Goal: Information Seeking & Learning: Learn about a topic

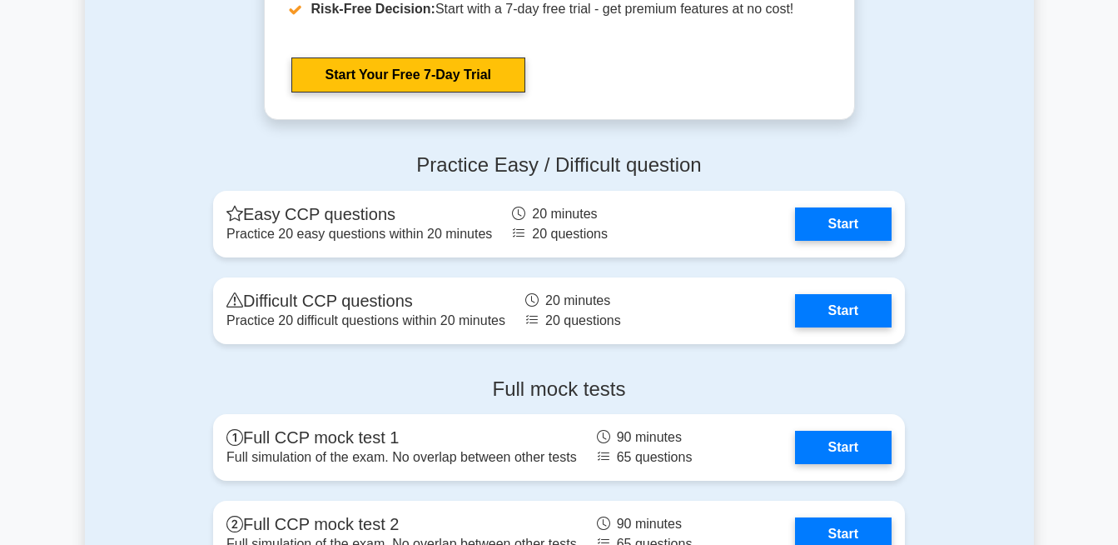
scroll to position [2927, 0]
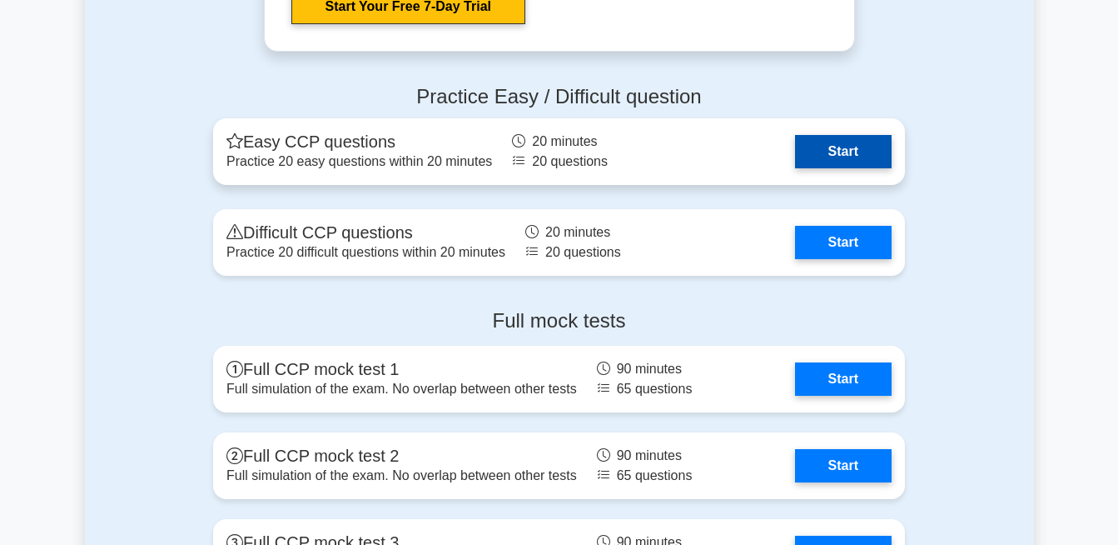
click at [821, 168] on link "Start" at bounding box center [843, 151] width 97 height 33
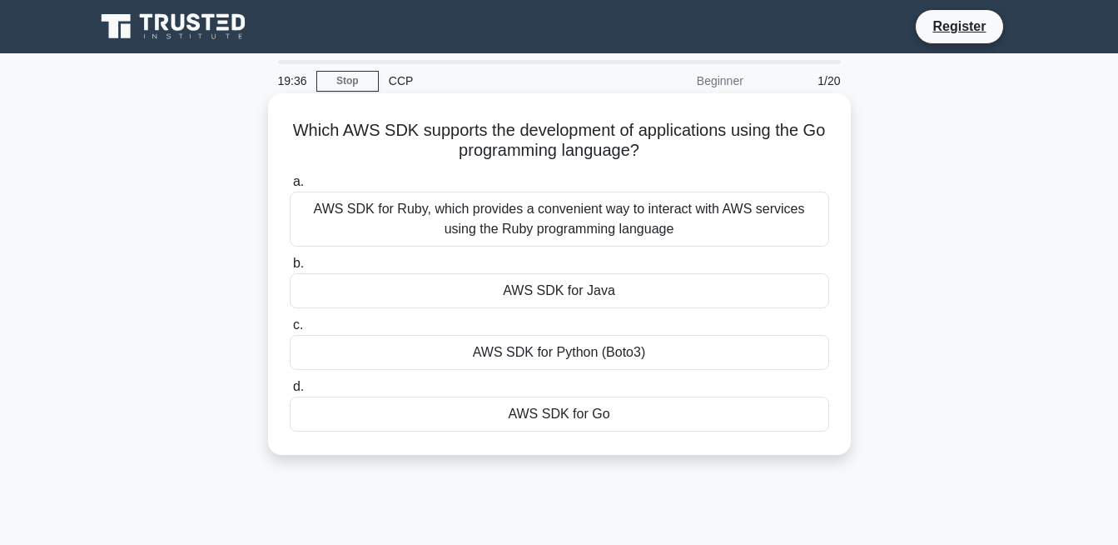
click at [602, 266] on label "b. AWS SDK for Java" at bounding box center [560, 280] width 540 height 55
click at [290, 266] on input "b. AWS SDK for Java" at bounding box center [290, 263] width 0 height 11
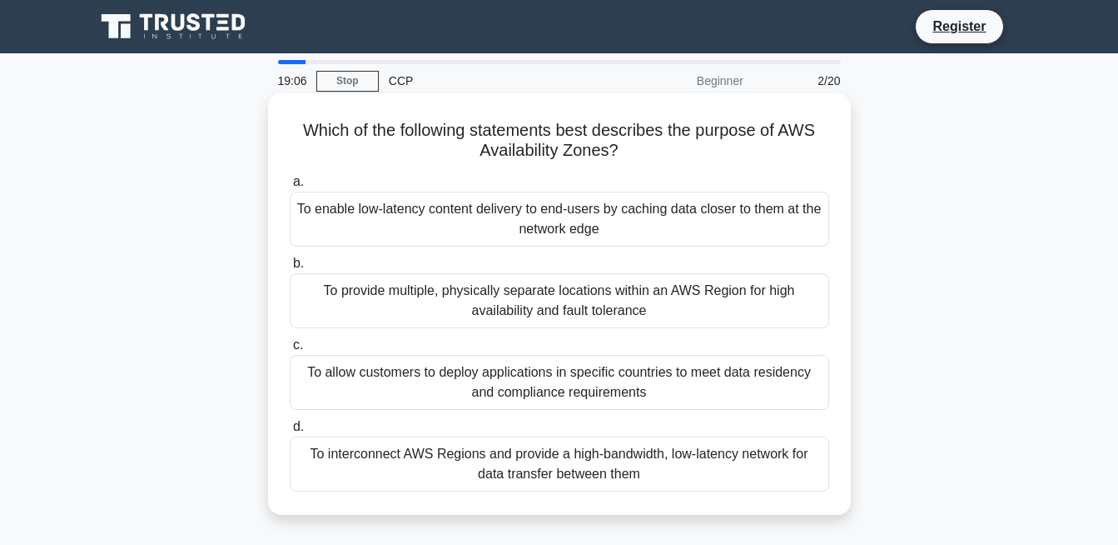
click at [560, 294] on div "To provide multiple, physically separate locations within an AWS Region for hig…" at bounding box center [560, 300] width 540 height 55
click at [290, 269] on input "b. To provide multiple, physically separate locations within an AWS Region for …" at bounding box center [290, 263] width 0 height 11
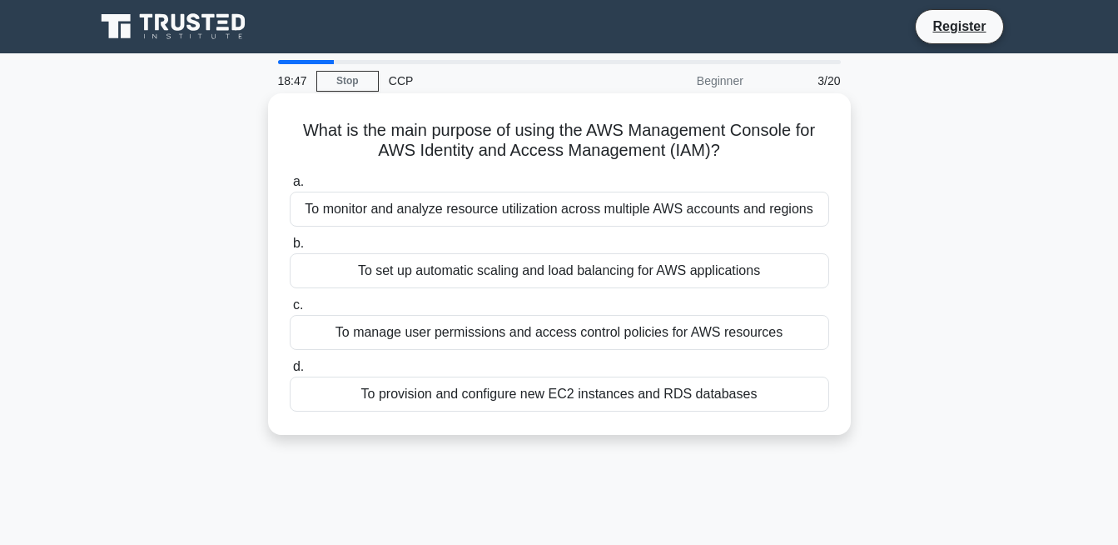
click at [660, 327] on div "To manage user permissions and access control policies for AWS resources" at bounding box center [560, 332] width 540 height 35
click at [290, 311] on input "c. To manage user permissions and access control policies for AWS resources" at bounding box center [290, 305] width 0 height 11
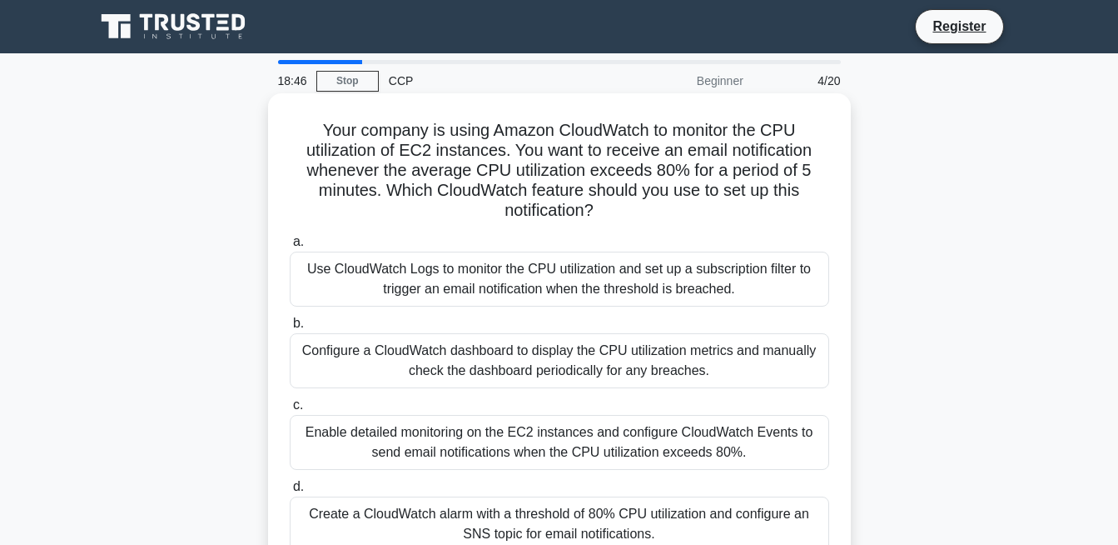
click at [455, 133] on h5 "Your company is using Amazon CloudWatch to monitor the CPU utilization of EC2 i…" at bounding box center [559, 171] width 543 height 102
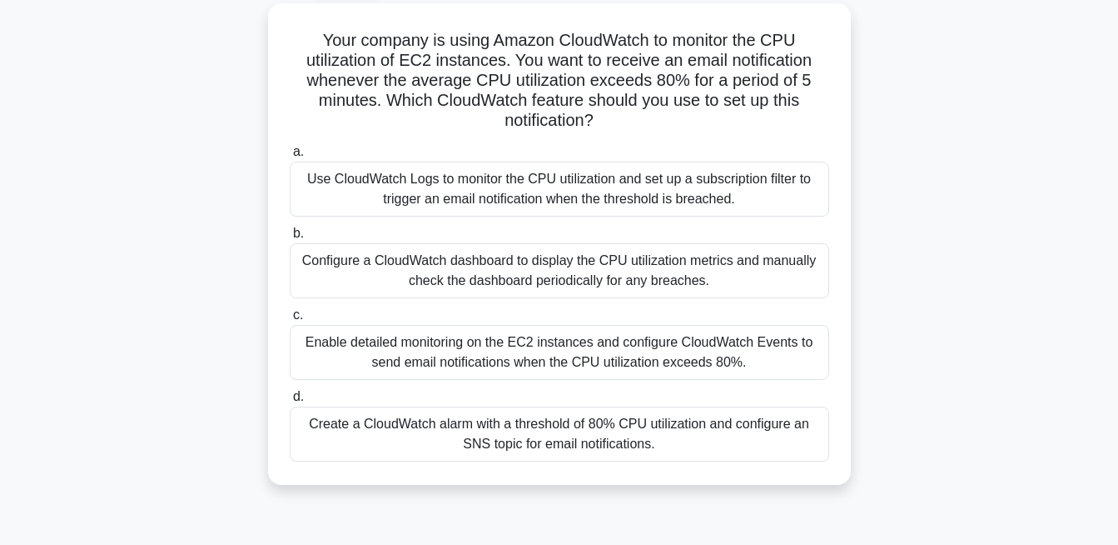
scroll to position [98, 0]
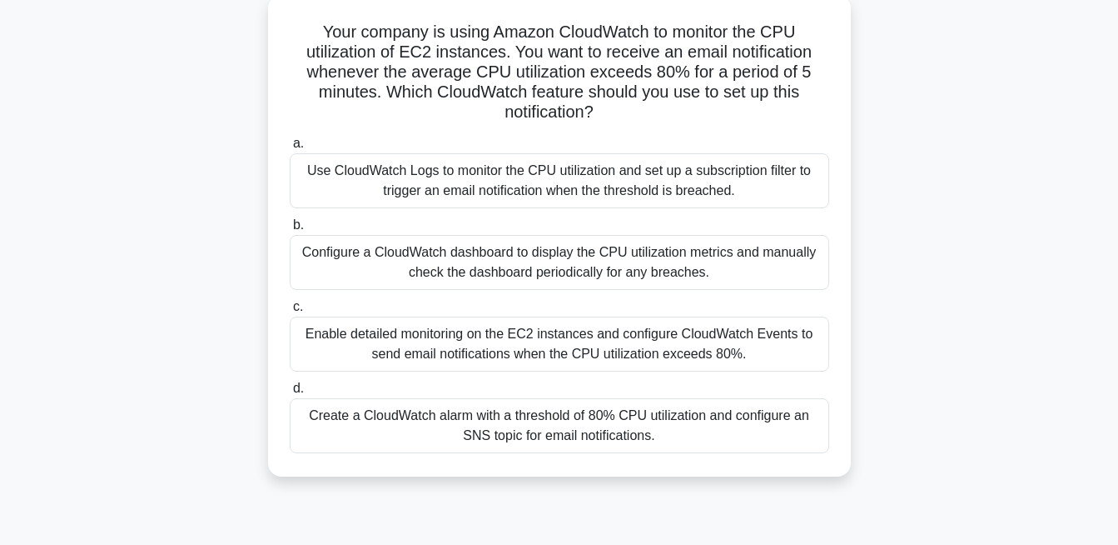
click at [536, 343] on div "Enable detailed monitoring on the EC2 instances and configure CloudWatch Events…" at bounding box center [560, 343] width 540 height 55
click at [290, 312] on input "c. Enable detailed monitoring on the EC2 instances and configure CloudWatch Eve…" at bounding box center [290, 306] width 0 height 11
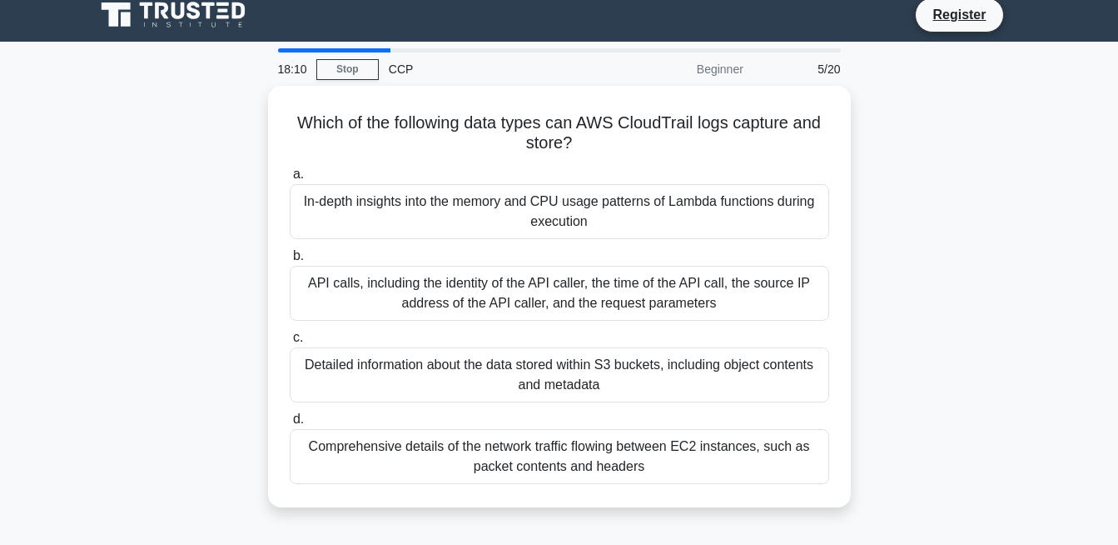
scroll to position [0, 0]
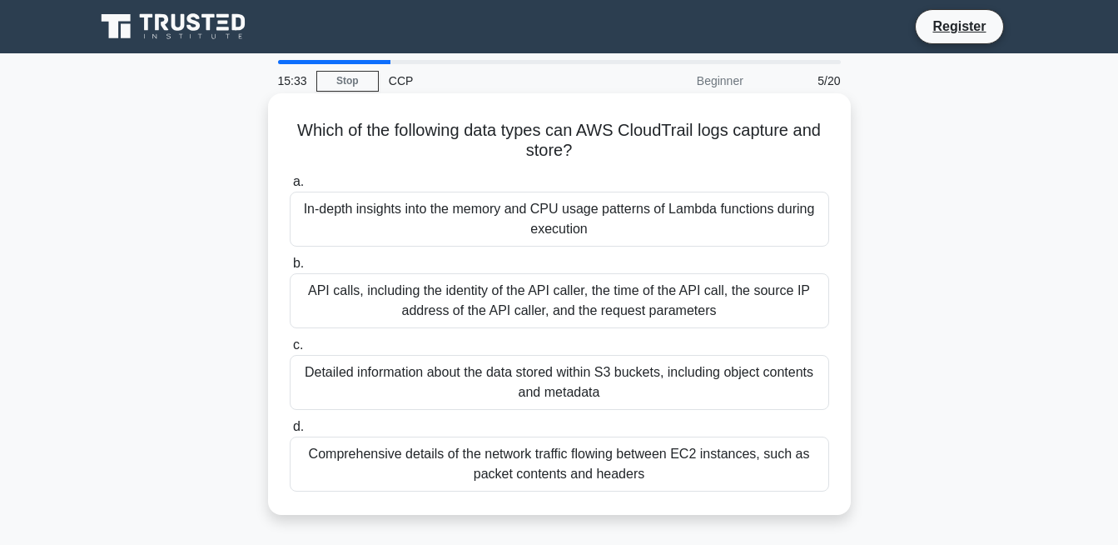
click at [560, 377] on div "Detailed information about the data stored within S3 buckets, including object …" at bounding box center [560, 382] width 540 height 55
click at [290, 351] on input "c. Detailed information about the data stored within S3 buckets, including obje…" at bounding box center [290, 345] width 0 height 11
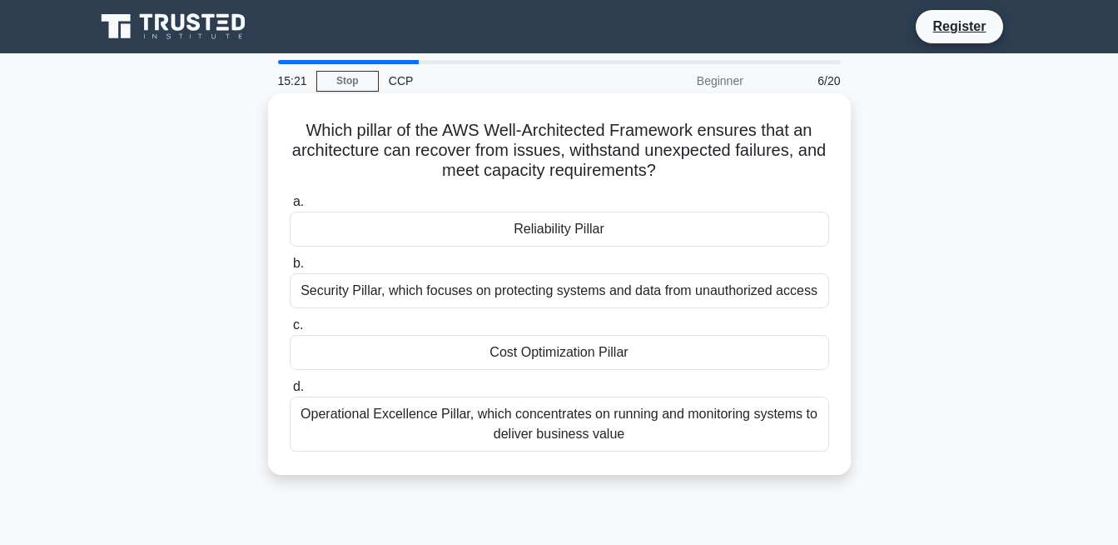
click at [568, 227] on div "Reliability Pillar" at bounding box center [560, 229] width 540 height 35
click at [290, 207] on input "a. Reliability Pillar" at bounding box center [290, 202] width 0 height 11
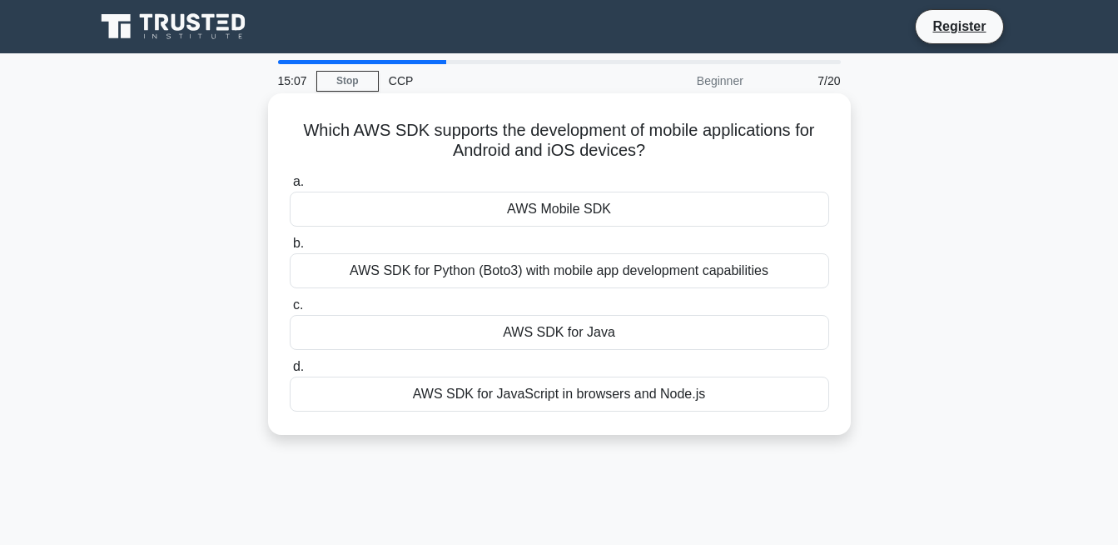
click at [564, 272] on div "AWS SDK for Python (Boto3) with mobile app development capabilities" at bounding box center [560, 270] width 540 height 35
click at [290, 249] on input "b. AWS SDK for Python (Boto3) with mobile app development capabilities" at bounding box center [290, 243] width 0 height 11
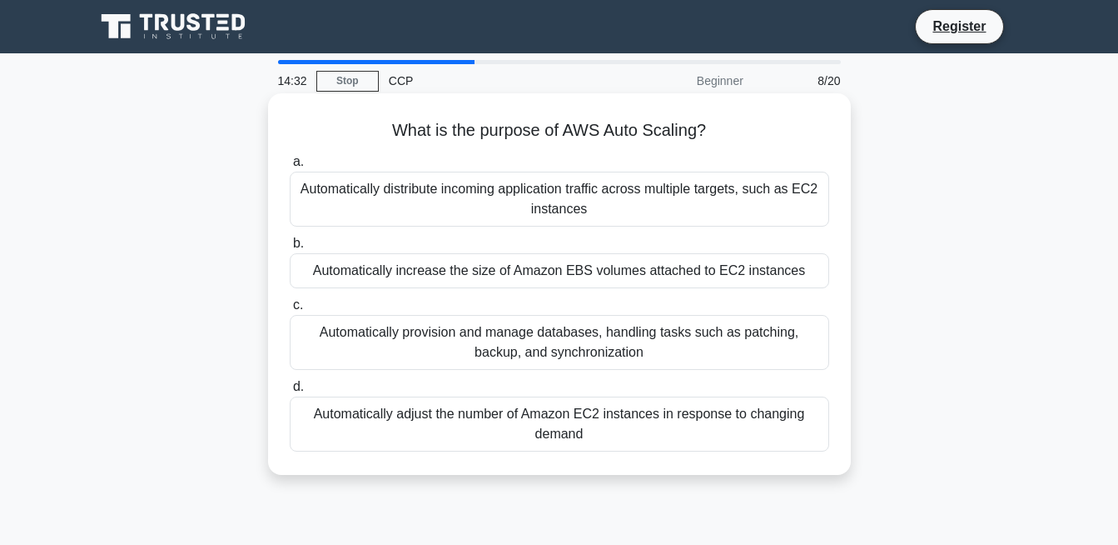
click at [530, 328] on div "Automatically provision and manage databases, handling tasks such as patching, …" at bounding box center [560, 342] width 540 height 55
click at [290, 311] on input "c. Automatically provision and manage databases, handling tasks such as patchin…" at bounding box center [290, 305] width 0 height 11
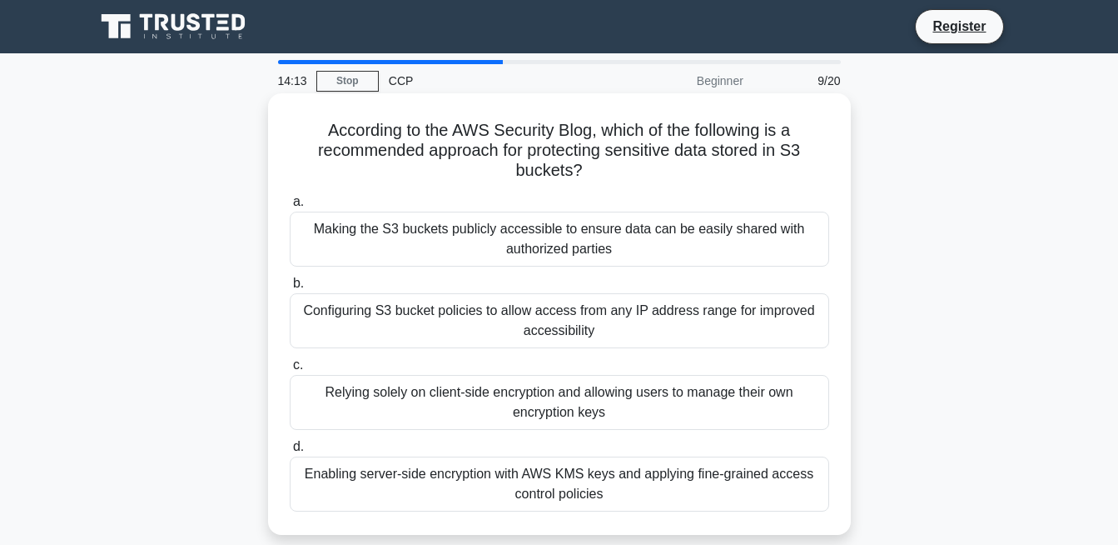
click at [474, 479] on div "Enabling server-side encryption with AWS KMS keys and applying fine-grained acc…" at bounding box center [560, 483] width 540 height 55
click at [290, 452] on input "d. Enabling server-side encryption with AWS KMS keys and applying fine-grained …" at bounding box center [290, 446] width 0 height 11
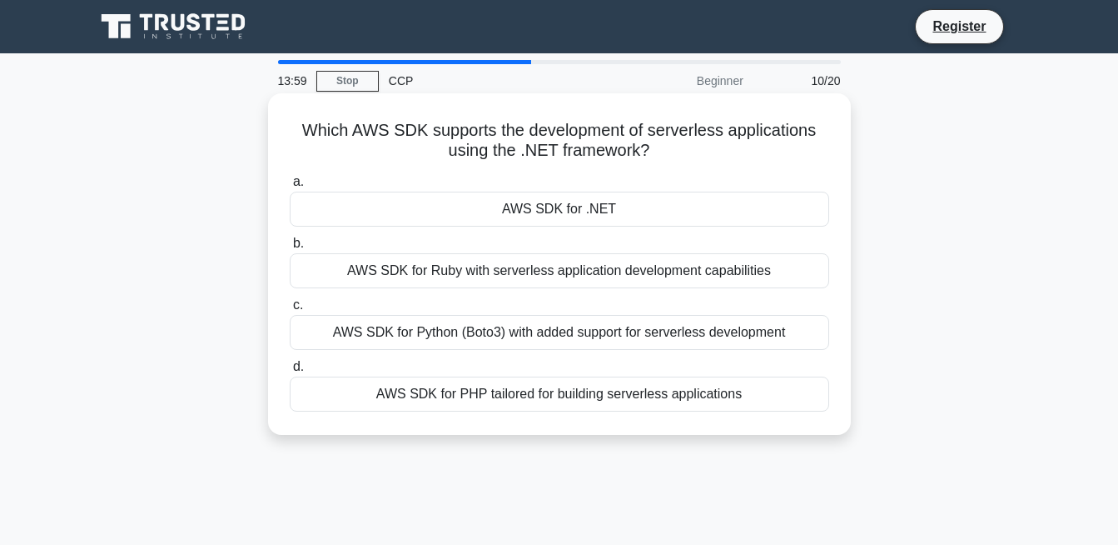
click at [533, 398] on div "AWS SDK for PHP tailored for building serverless applications" at bounding box center [560, 393] width 540 height 35
click at [290, 372] on input "d. AWS SDK for PHP tailored for building serverless applications" at bounding box center [290, 366] width 0 height 11
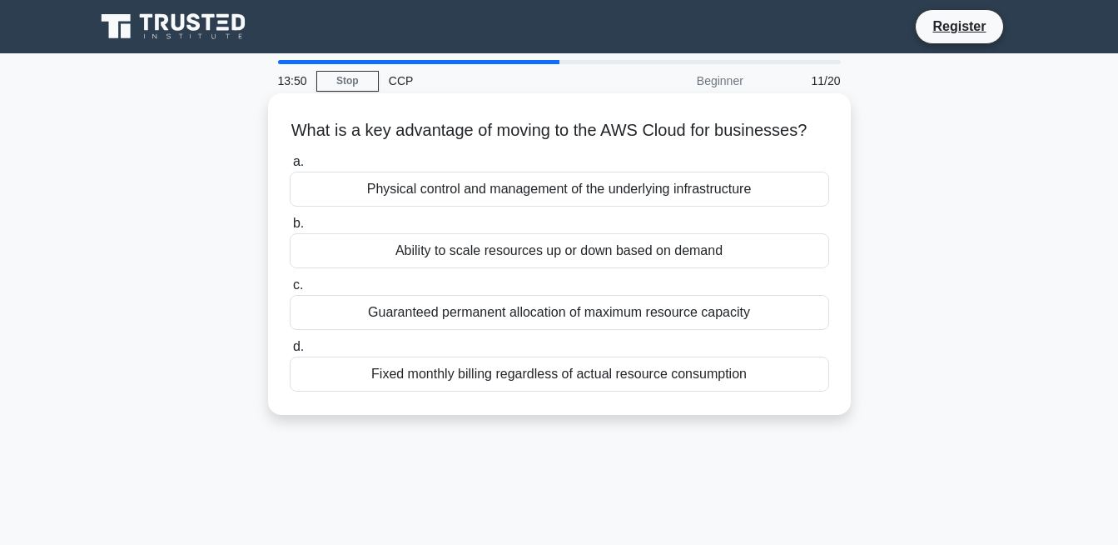
click at [547, 268] on div "Ability to scale resources up or down based on demand" at bounding box center [560, 250] width 540 height 35
click at [290, 229] on input "b. Ability to scale resources up or down based on demand" at bounding box center [290, 223] width 0 height 11
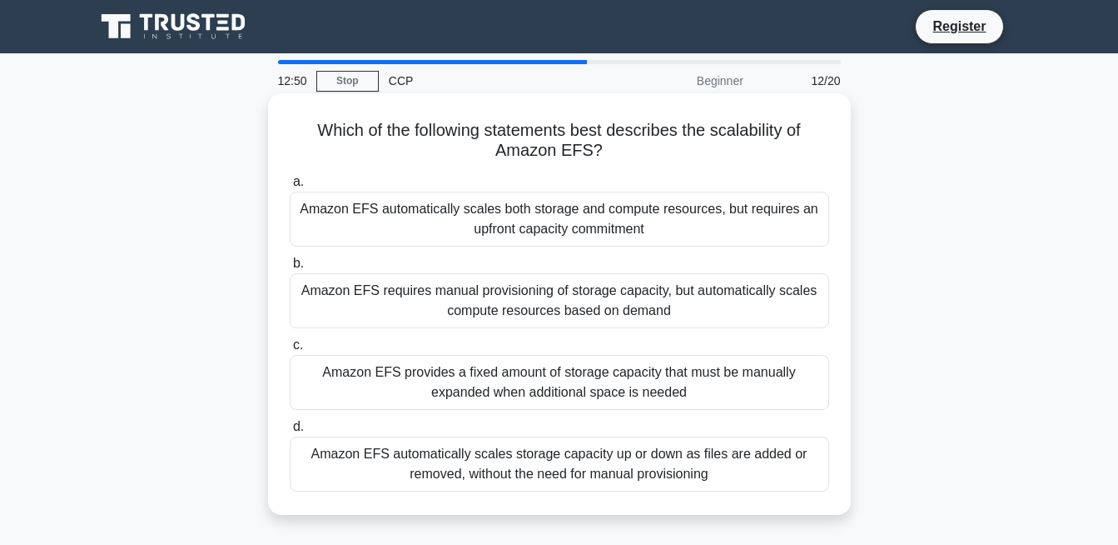
click at [615, 286] on div "Amazon EFS requires manual provisioning of storage capacity, but automatically …" at bounding box center [560, 300] width 540 height 55
click at [290, 269] on input "b. Amazon EFS requires manual provisioning of storage capacity, but automatical…" at bounding box center [290, 263] width 0 height 11
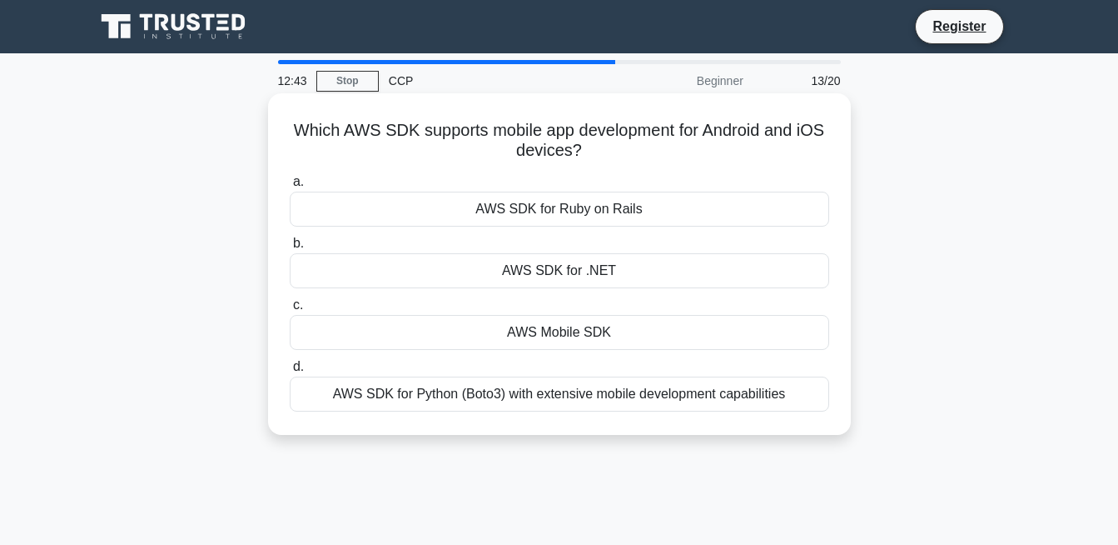
click at [547, 328] on div "AWS Mobile SDK" at bounding box center [560, 332] width 540 height 35
click at [290, 311] on input "c. AWS Mobile SDK" at bounding box center [290, 305] width 0 height 11
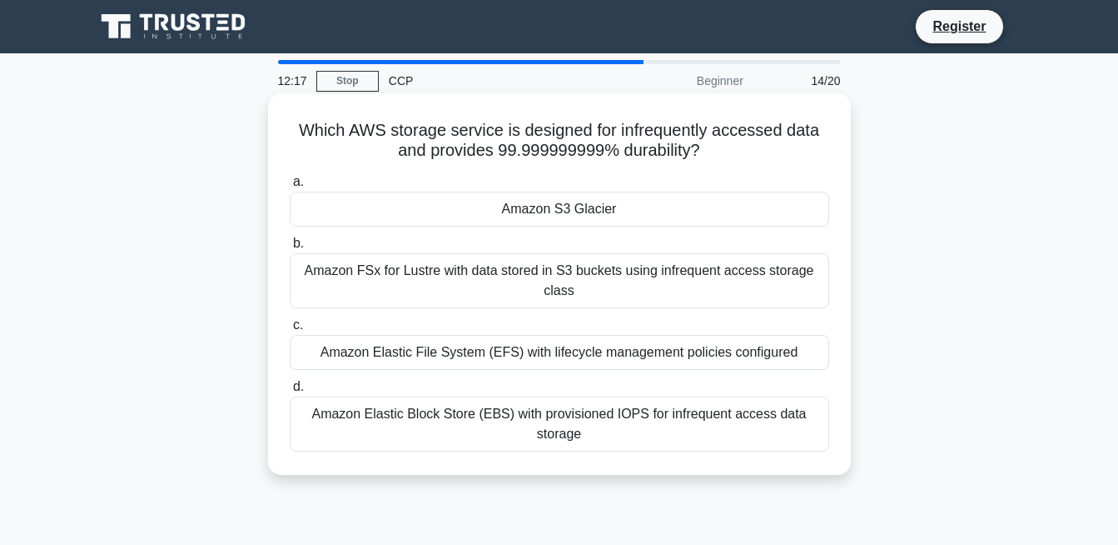
click at [593, 357] on div "Amazon Elastic File System (EFS) with lifecycle management policies configured" at bounding box center [560, 352] width 540 height 35
click at [290, 331] on input "c. Amazon Elastic File System (EFS) with lifecycle management policies configur…" at bounding box center [290, 325] width 0 height 11
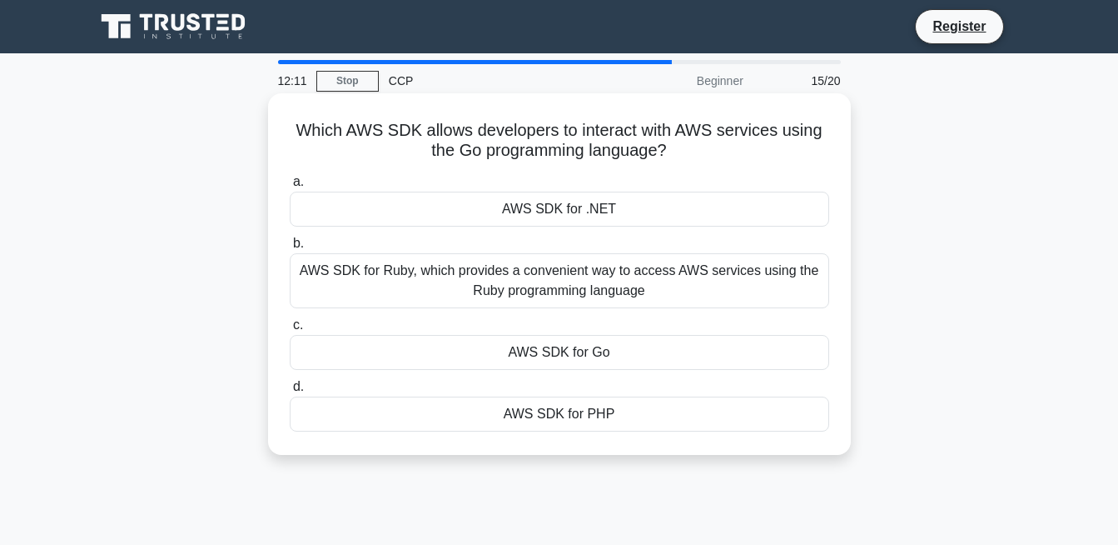
click at [550, 361] on div "AWS SDK for Go" at bounding box center [560, 352] width 540 height 35
click at [290, 331] on input "c. AWS SDK for Go" at bounding box center [290, 325] width 0 height 11
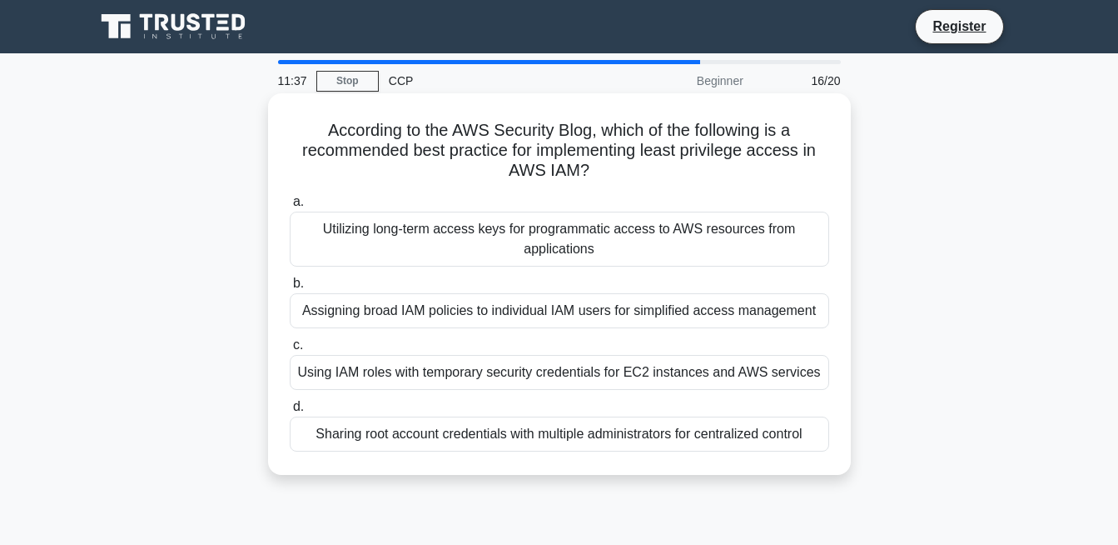
click at [579, 231] on div "Utilizing long-term access keys for programmatic access to AWS resources from a…" at bounding box center [560, 239] width 540 height 55
click at [290, 207] on input "a. Utilizing long-term access keys for programmatic access to AWS resources fro…" at bounding box center [290, 202] width 0 height 11
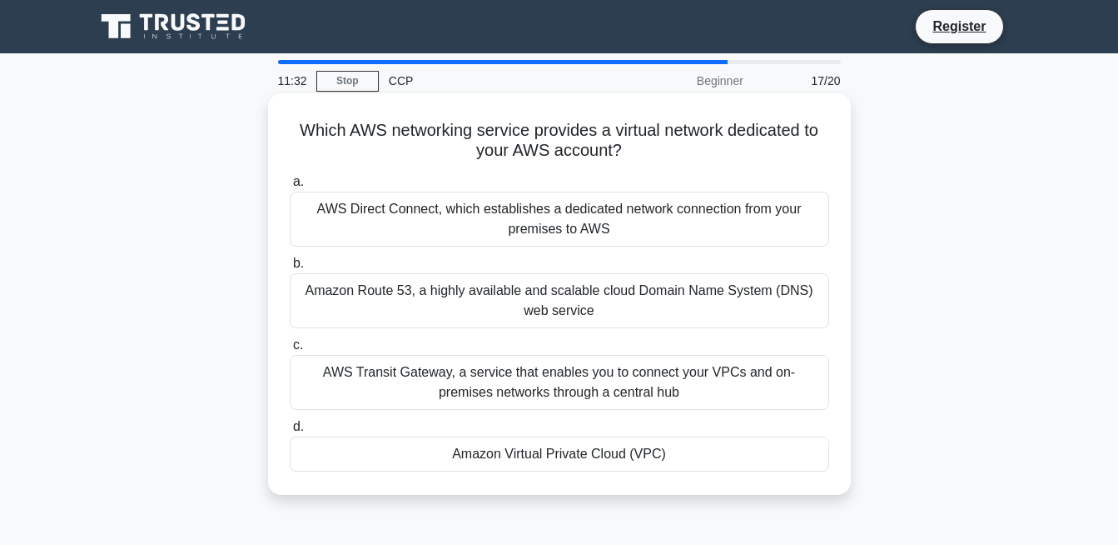
click at [504, 447] on div "Amazon Virtual Private Cloud (VPC)" at bounding box center [560, 453] width 540 height 35
click at [290, 432] on input "d. Amazon Virtual Private Cloud (VPC)" at bounding box center [290, 426] width 0 height 11
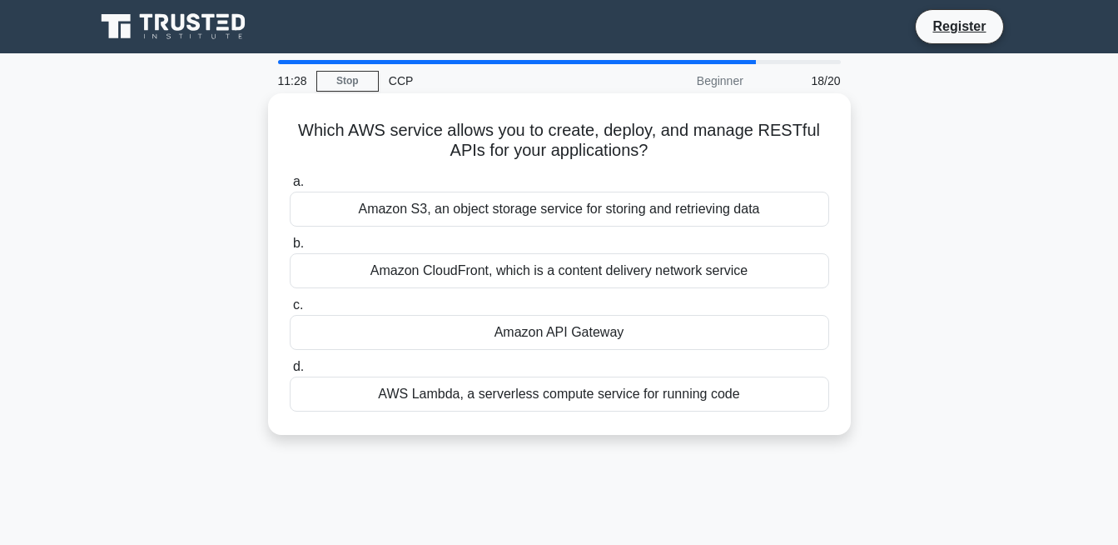
click at [545, 327] on div "Amazon API Gateway" at bounding box center [560, 332] width 540 height 35
click at [290, 311] on input "c. Amazon API Gateway" at bounding box center [290, 305] width 0 height 11
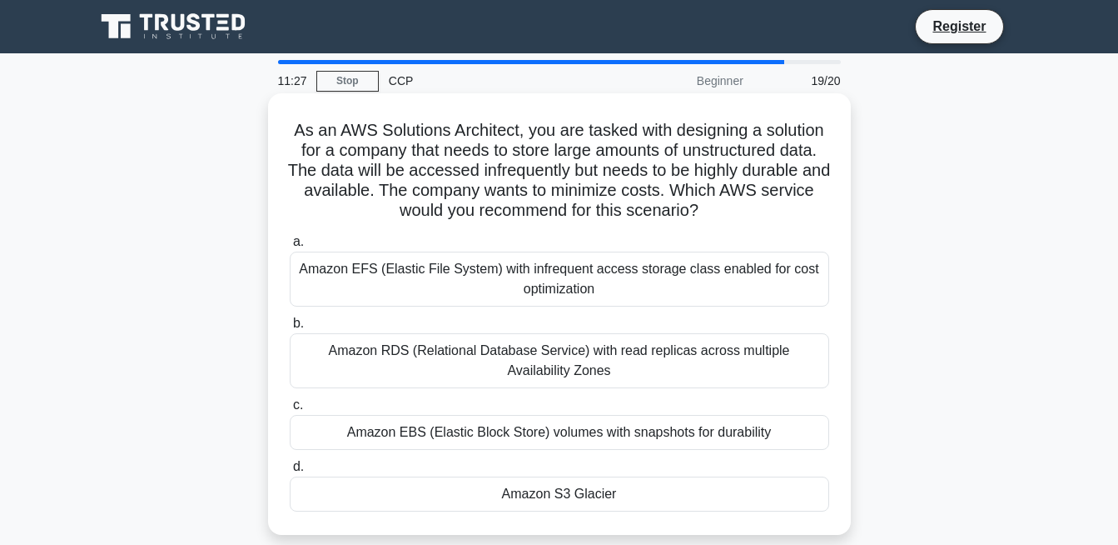
click at [712, 155] on h5 "As an AWS Solutions Architect, you are tasked with designing a solution for a c…" at bounding box center [559, 171] width 543 height 102
click at [603, 271] on div "Amazon EFS (Elastic File System) with infrequent access storage class enabled f…" at bounding box center [560, 278] width 540 height 55
click at [290, 247] on input "a. Amazon EFS (Elastic File System) with infrequent access storage class enable…" at bounding box center [290, 241] width 0 height 11
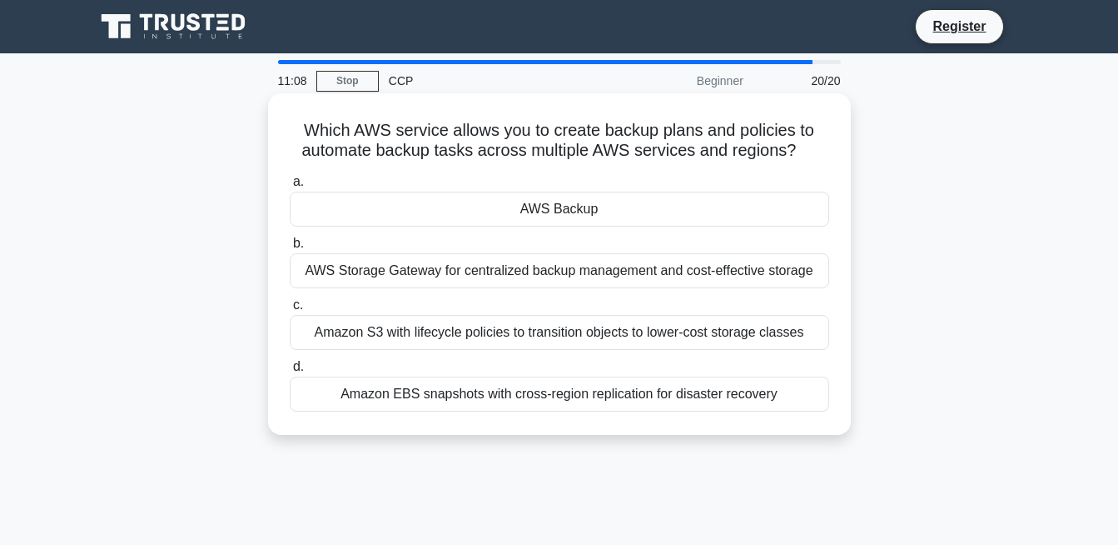
click at [556, 385] on div "Amazon EBS snapshots with cross-region replication for disaster recovery" at bounding box center [560, 393] width 540 height 35
click at [290, 372] on input "d. Amazon EBS snapshots with cross-region replication for disaster recovery" at bounding box center [290, 366] width 0 height 11
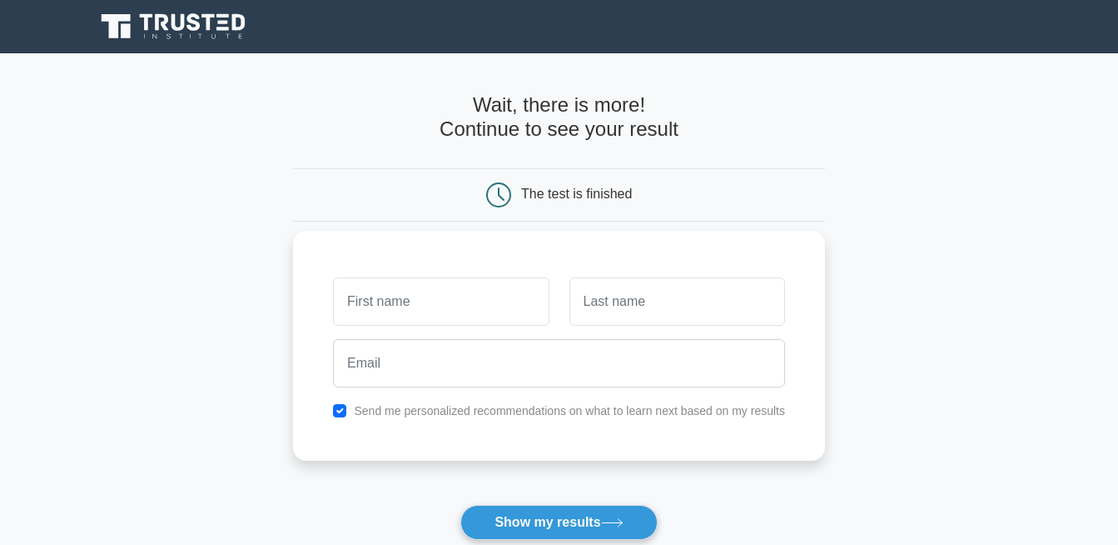
click at [496, 294] on input "text" at bounding box center [441, 301] width 216 height 48
click at [412, 413] on label "Send me personalized recommendations on what to learn next based on my results" at bounding box center [569, 410] width 431 height 13
click at [428, 282] on input "text" at bounding box center [441, 301] width 216 height 48
type input "[PERSON_NAME]"
type input "p"
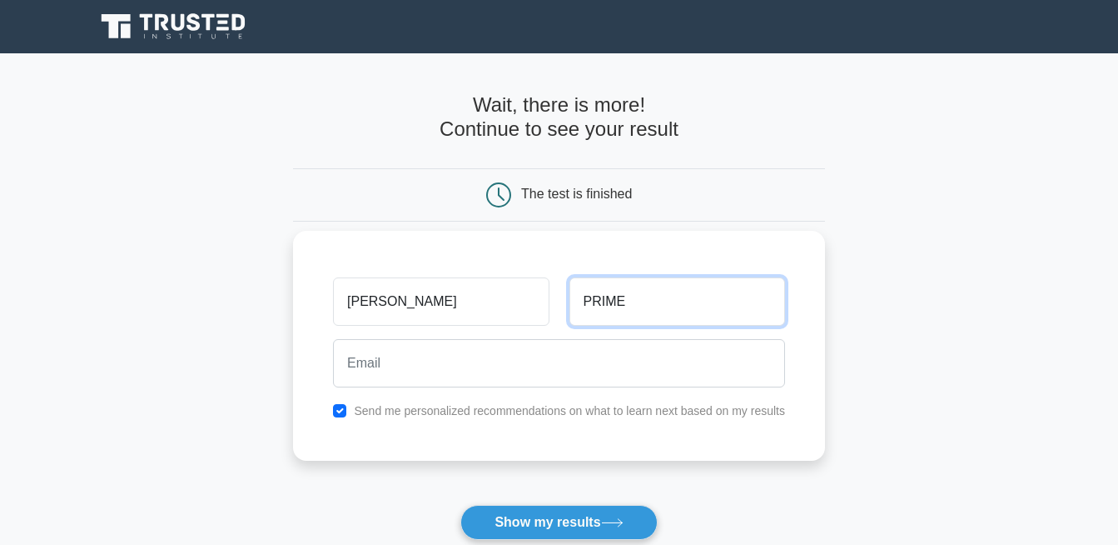
click at [650, 306] on input "PRIME" at bounding box center [678, 301] width 216 height 48
type input "Prime"
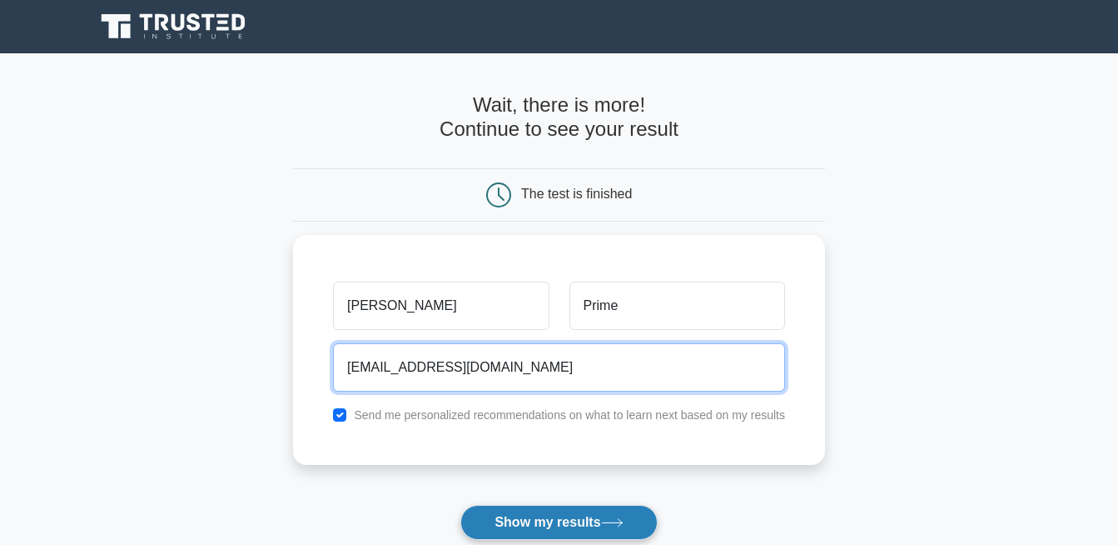
type input "[EMAIL_ADDRESS][DOMAIN_NAME]"
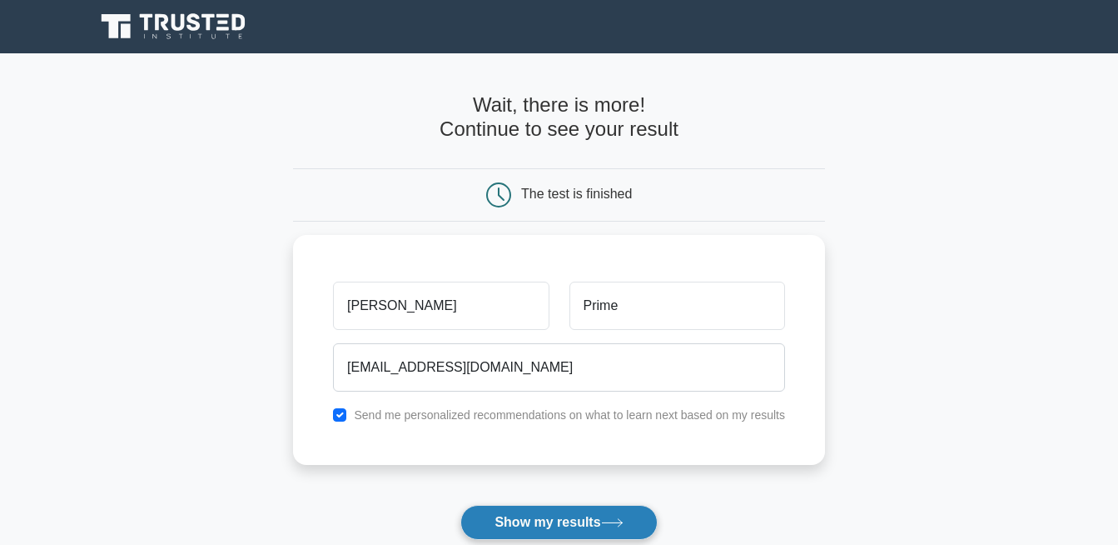
click at [550, 525] on button "Show my results" at bounding box center [558, 522] width 197 height 35
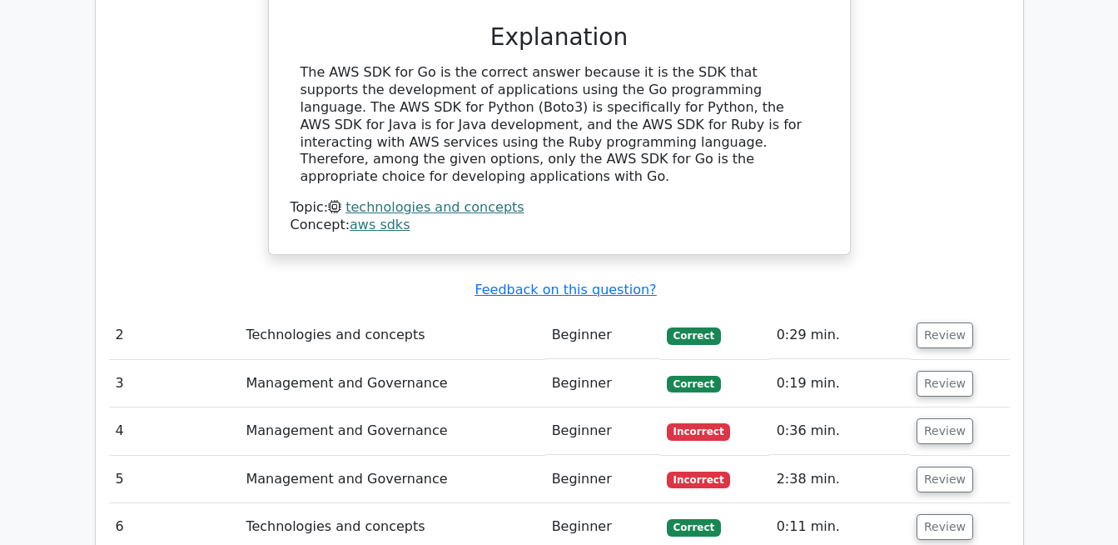
scroll to position [1683, 0]
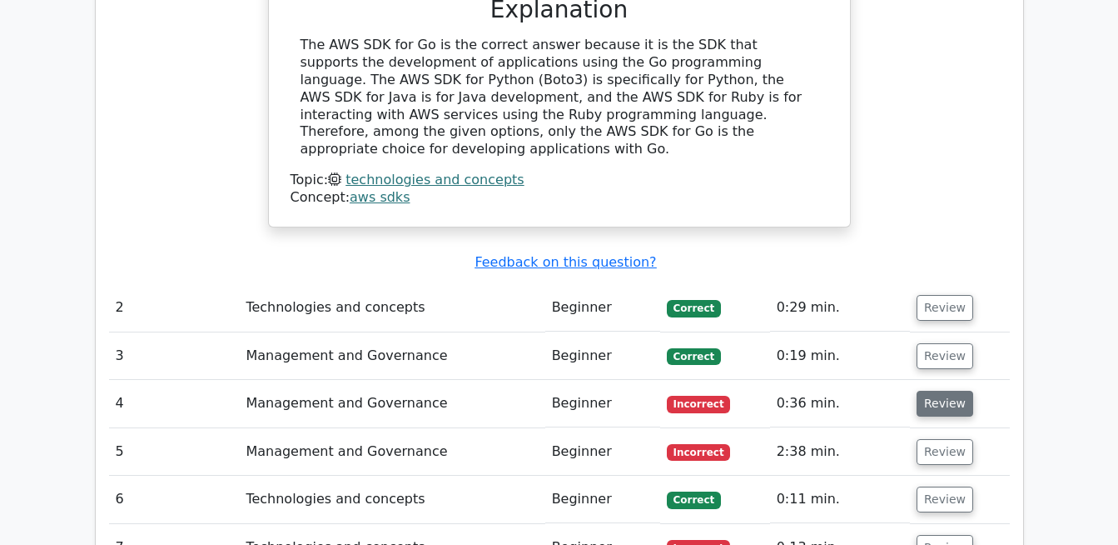
click at [928, 391] on button "Review" at bounding box center [945, 404] width 57 height 26
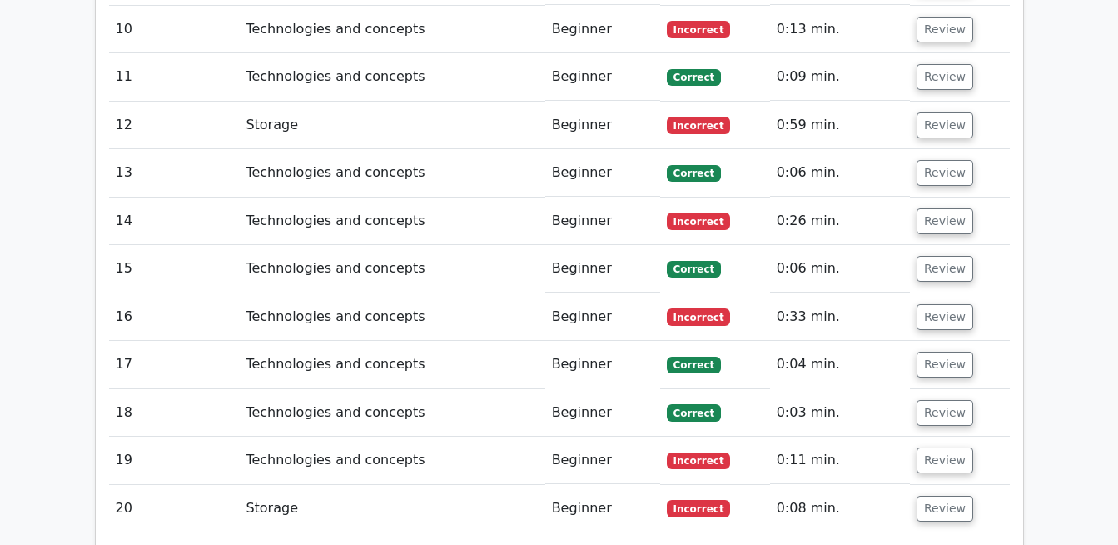
scroll to position [3318, 0]
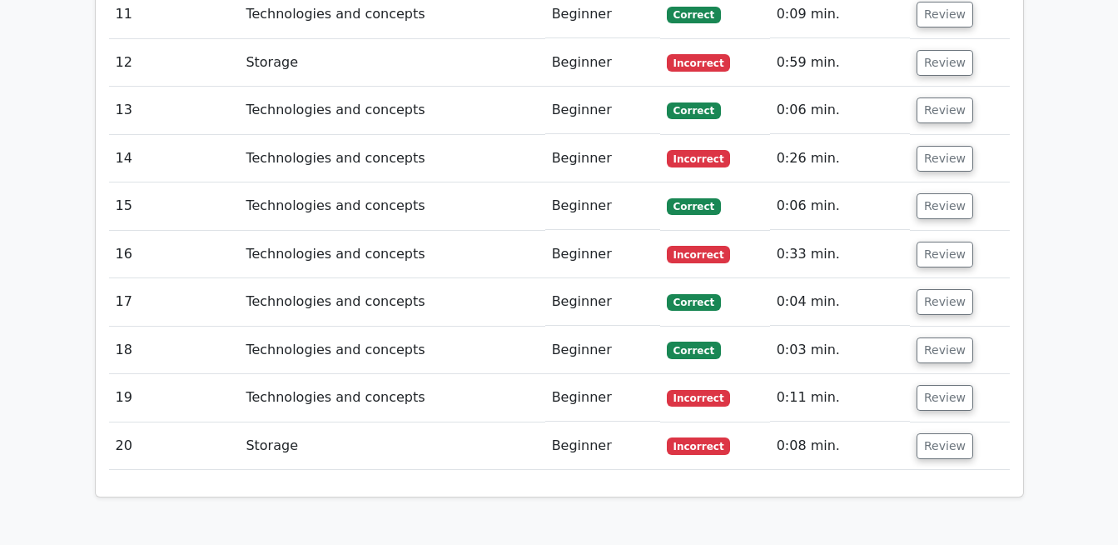
click at [709, 437] on span "Incorrect" at bounding box center [699, 445] width 64 height 17
click at [684, 437] on span "Incorrect" at bounding box center [699, 445] width 64 height 17
click at [688, 326] on td "Correct" at bounding box center [715, 349] width 110 height 47
click at [942, 337] on button "Review" at bounding box center [945, 350] width 57 height 26
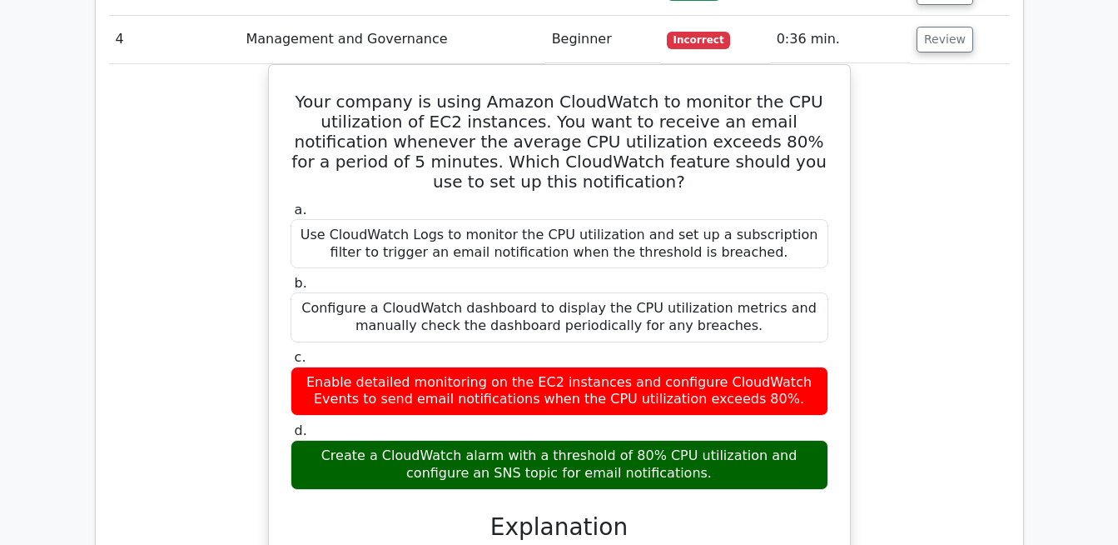
scroll to position [1950, 0]
